Goal: Task Accomplishment & Management: Use online tool/utility

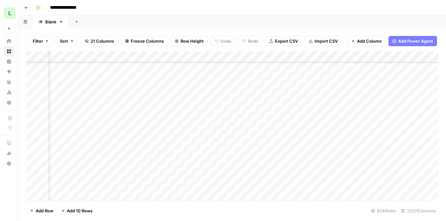
scroll to position [134, 687]
click at [307, 116] on div "Add Column" at bounding box center [232, 125] width 412 height 149
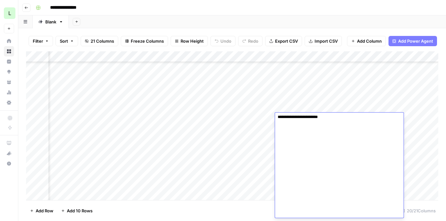
click at [307, 144] on textarea at bounding box center [339, 53] width 128 height 330
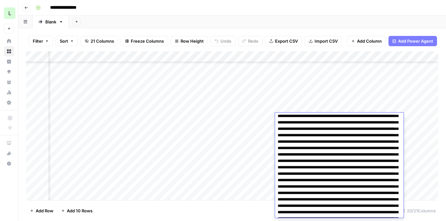
scroll to position [0, 0]
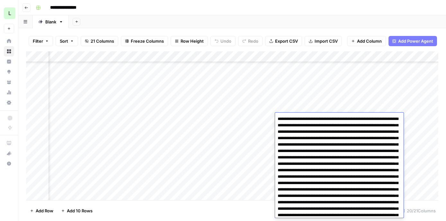
click at [309, 104] on div "Add Column" at bounding box center [232, 125] width 412 height 149
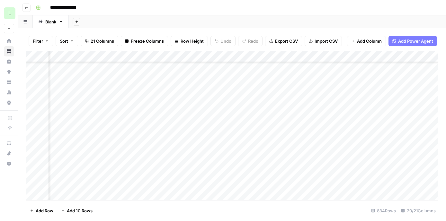
click at [309, 117] on div "Add Column" at bounding box center [232, 125] width 412 height 149
click at [170, 117] on div "Add Column" at bounding box center [232, 125] width 412 height 149
click at [170, 117] on div at bounding box center [188, 119] width 59 height 12
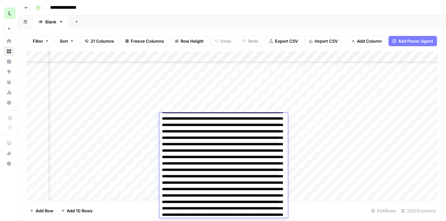
scroll to position [943, 0]
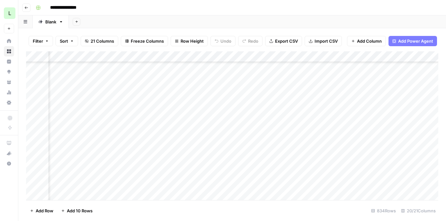
click at [189, 110] on div "Add Column" at bounding box center [232, 125] width 412 height 149
click at [188, 116] on div "Add Column" at bounding box center [232, 125] width 412 height 149
click at [268, 119] on div "Add Column" at bounding box center [232, 125] width 412 height 149
click at [358, 117] on div "Add Column" at bounding box center [232, 125] width 412 height 149
click at [358, 117] on div at bounding box center [328, 119] width 106 height 12
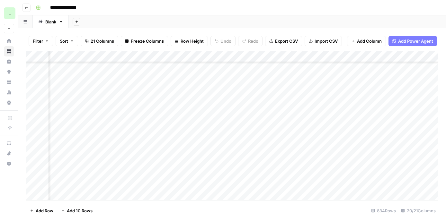
click at [296, 103] on div "Add Column" at bounding box center [232, 125] width 412 height 149
click at [296, 115] on div "Add Column" at bounding box center [232, 125] width 412 height 149
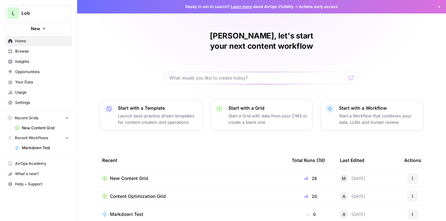
click at [131, 175] on span "New Content Grid" at bounding box center [129, 178] width 38 height 6
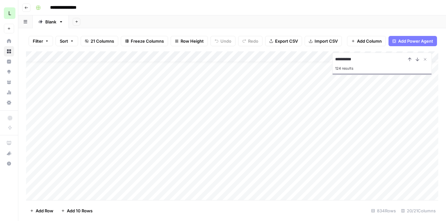
scroll to position [151, 0]
type input "**********"
click at [127, 79] on div "Add Column" at bounding box center [232, 125] width 412 height 149
click at [260, 81] on div "Add Column" at bounding box center [232, 125] width 412 height 149
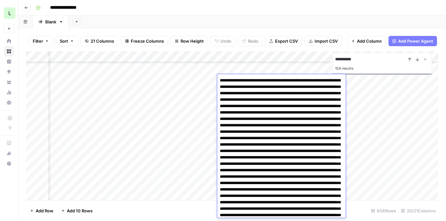
click at [241, 69] on div "Add Column" at bounding box center [232, 125] width 412 height 149
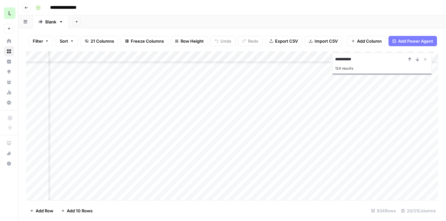
scroll to position [139, 745]
click at [424, 59] on icon "Close Search" at bounding box center [424, 59] width 5 height 5
click at [151, 106] on div "Add Column" at bounding box center [232, 125] width 412 height 149
click at [151, 101] on div "Add Column" at bounding box center [232, 125] width 412 height 149
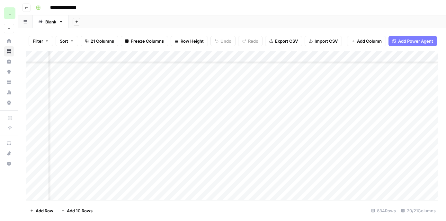
scroll to position [131, 630]
click at [351, 98] on div "Add Column" at bounding box center [232, 125] width 412 height 149
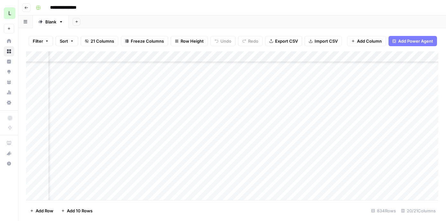
click at [375, 90] on div "Add Column" at bounding box center [232, 125] width 412 height 149
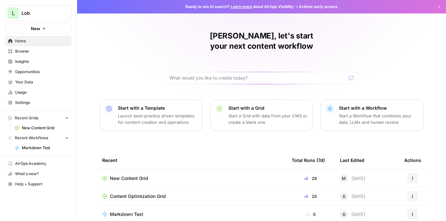
click at [139, 193] on span "Content Optimization Grid" at bounding box center [138, 196] width 56 height 6
